Goal: Transaction & Acquisition: Purchase product/service

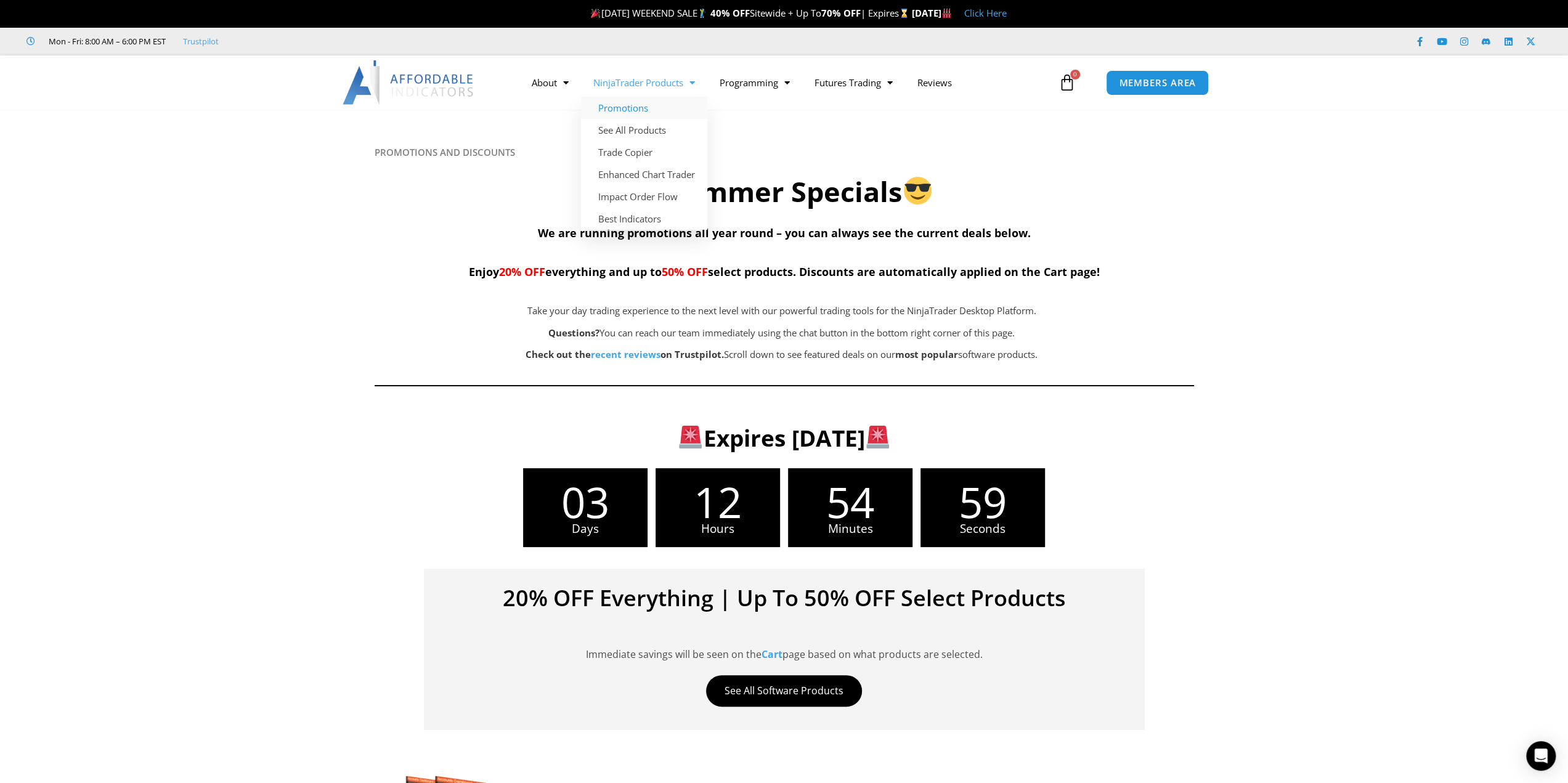
click at [631, 107] on link "Promotions" at bounding box center [644, 107] width 126 height 22
